Goal: Entertainment & Leisure: Consume media (video, audio)

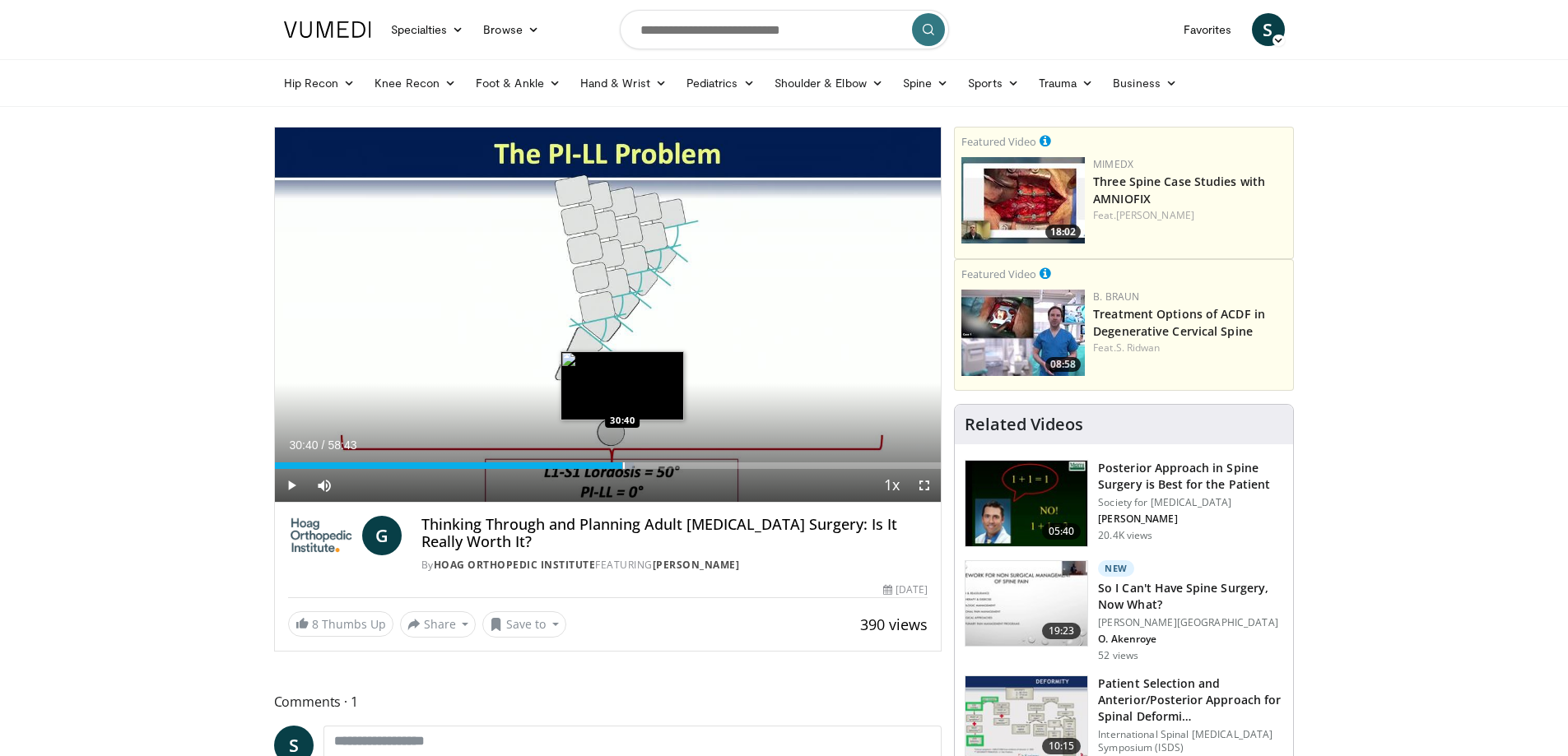
drag, startPoint x: 296, startPoint y: 463, endPoint x: 622, endPoint y: 454, distance: 326.1
click at [622, 454] on div "Loaded : 53.92% 30:40 30:40" at bounding box center [608, 461] width 666 height 16
click at [278, 479] on span "Video Player" at bounding box center [291, 485] width 33 height 33
click at [923, 489] on span "Video Player" at bounding box center [924, 485] width 33 height 33
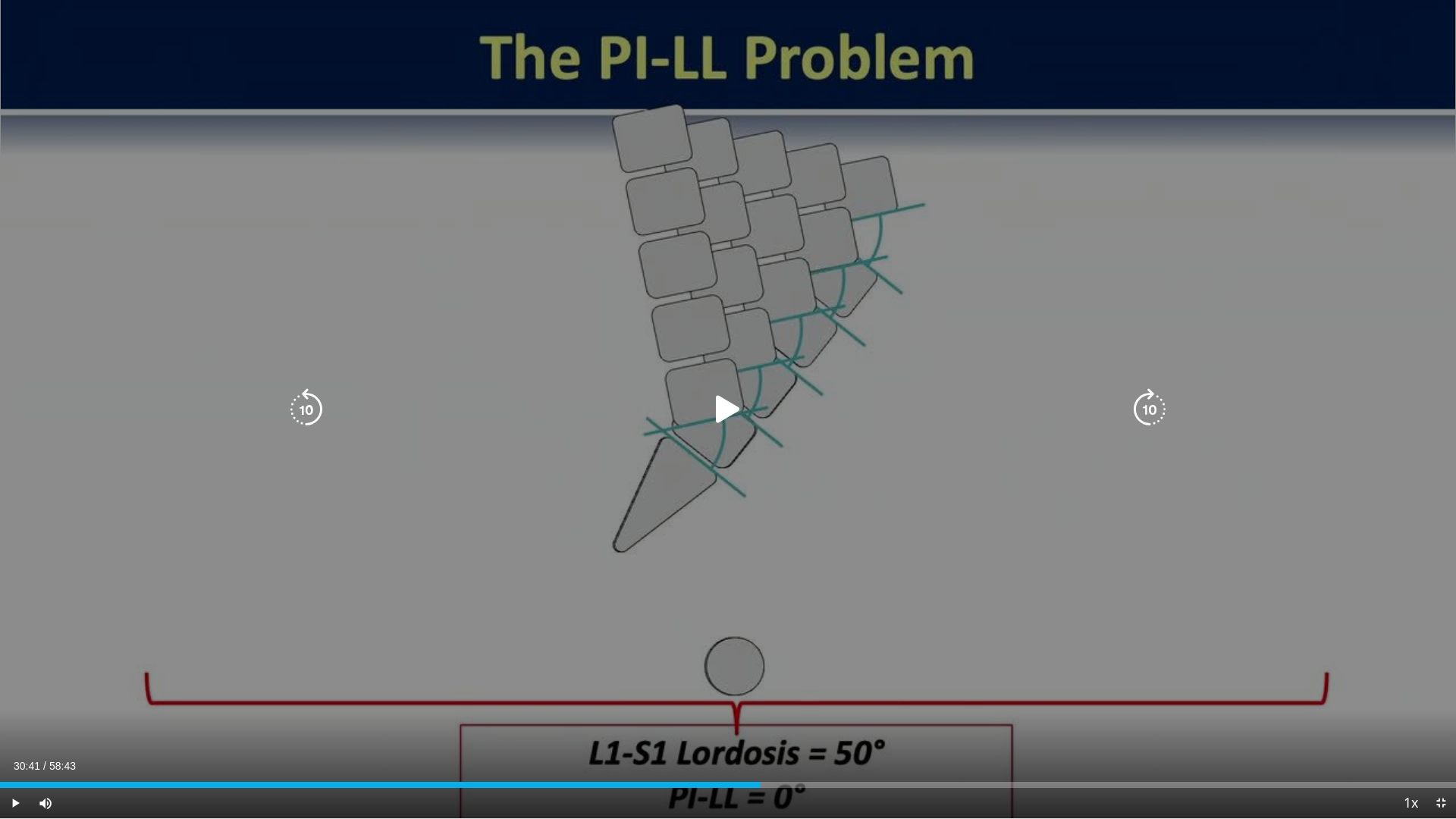
click at [3, 536] on div "10 seconds Tap to unmute" at bounding box center [728, 409] width 1456 height 818
click at [6, 536] on div "10 seconds Tap to unmute" at bounding box center [728, 409] width 1456 height 818
